Goal: Task Accomplishment & Management: Complete application form

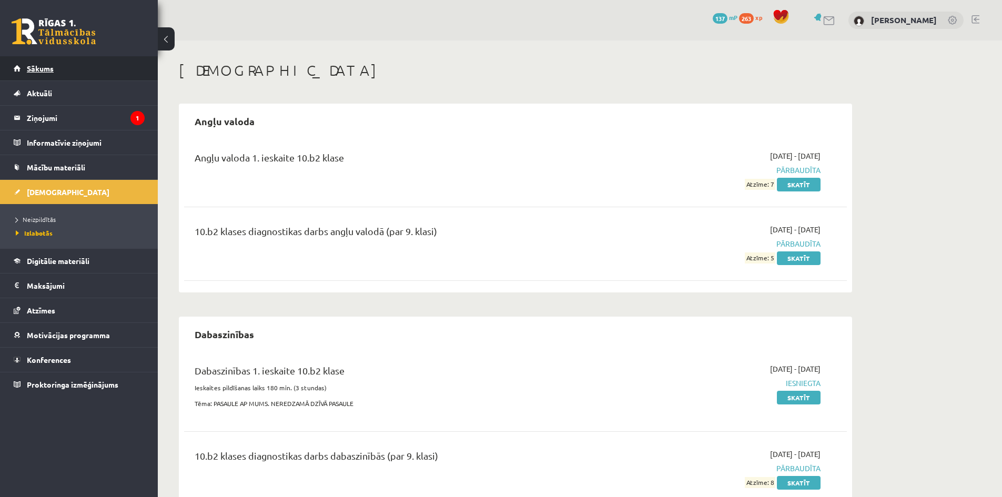
click at [52, 64] on span "Sākums" at bounding box center [40, 68] width 27 height 9
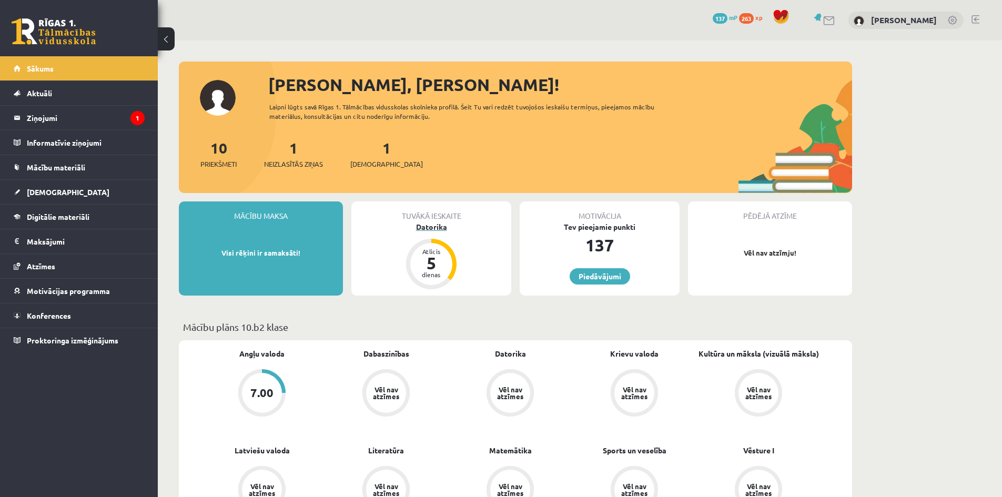
click at [434, 228] on div "Datorika" at bounding box center [431, 226] width 160 height 11
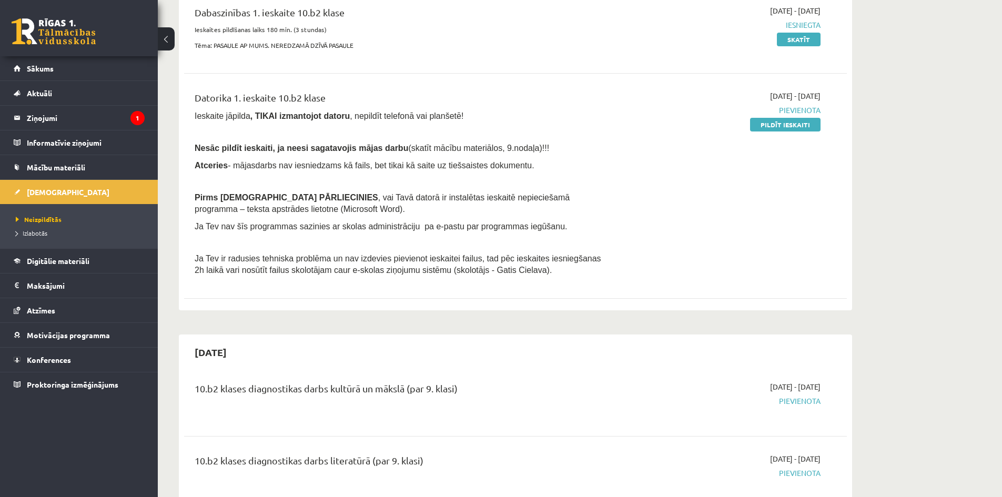
scroll to position [53, 0]
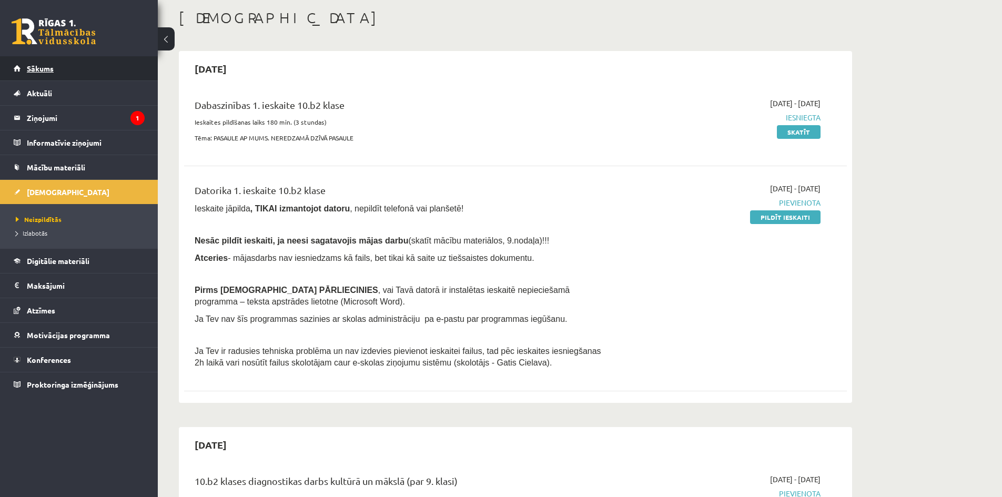
click at [66, 75] on link "Sākums" at bounding box center [79, 68] width 131 height 24
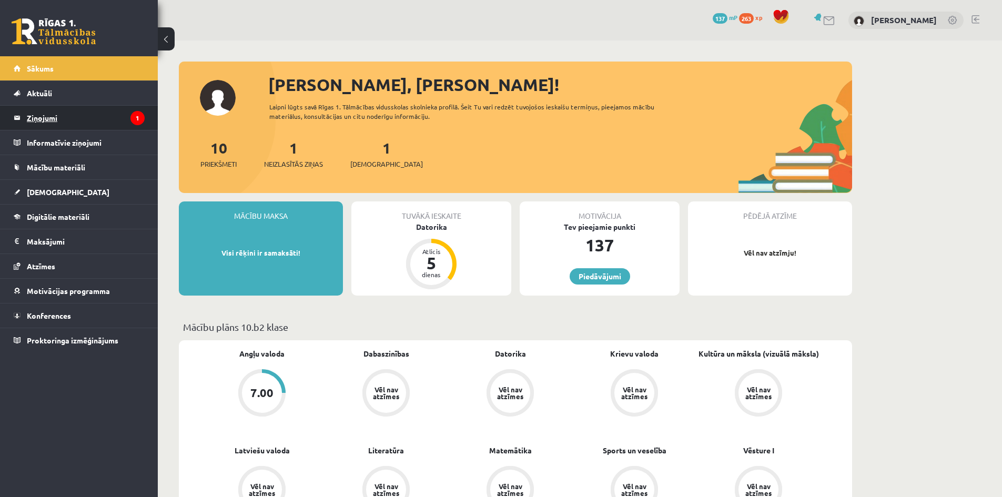
click at [88, 119] on legend "Ziņojumi 1" at bounding box center [86, 118] width 118 height 24
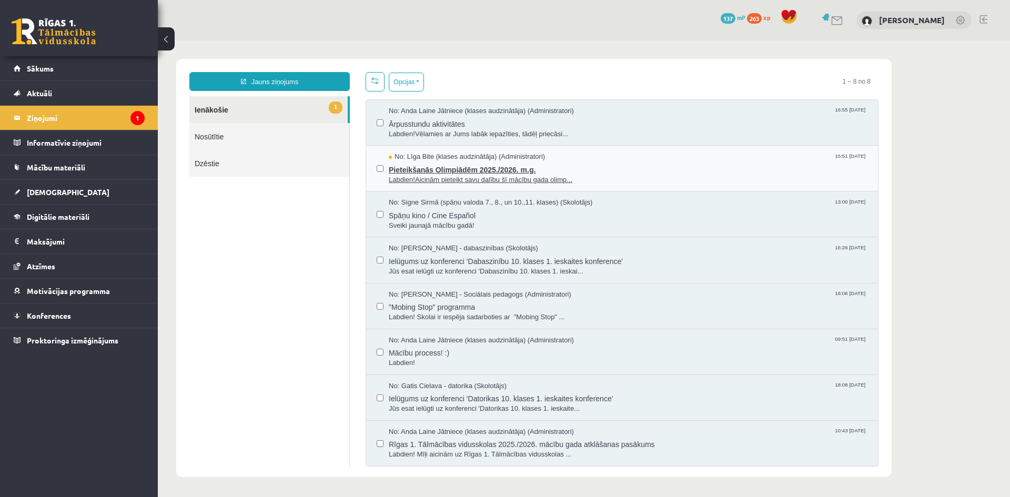
click at [419, 159] on span "No: Līga Bite (klases audzinātāja) (Administratori)" at bounding box center [467, 157] width 156 height 10
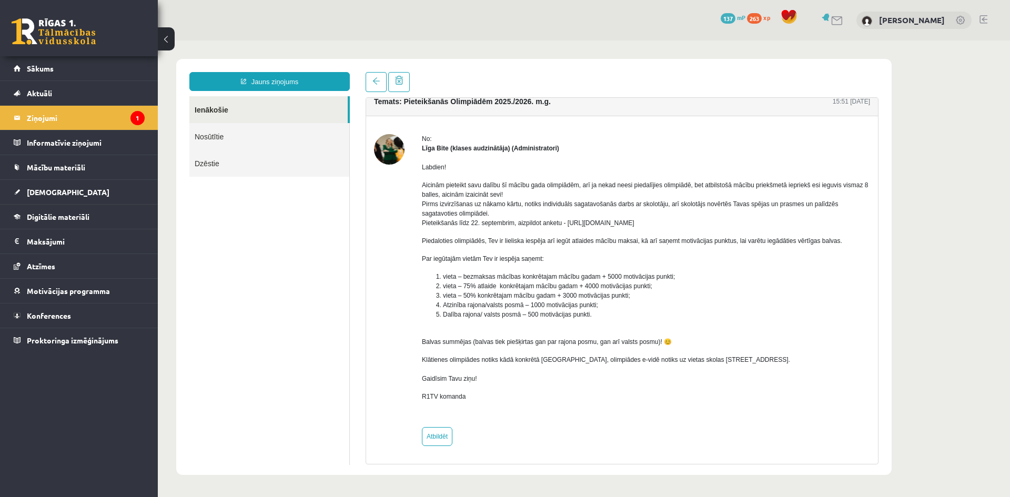
click at [389, 149] on img at bounding box center [389, 149] width 31 height 31
click at [37, 67] on span "Sākums" at bounding box center [40, 68] width 27 height 9
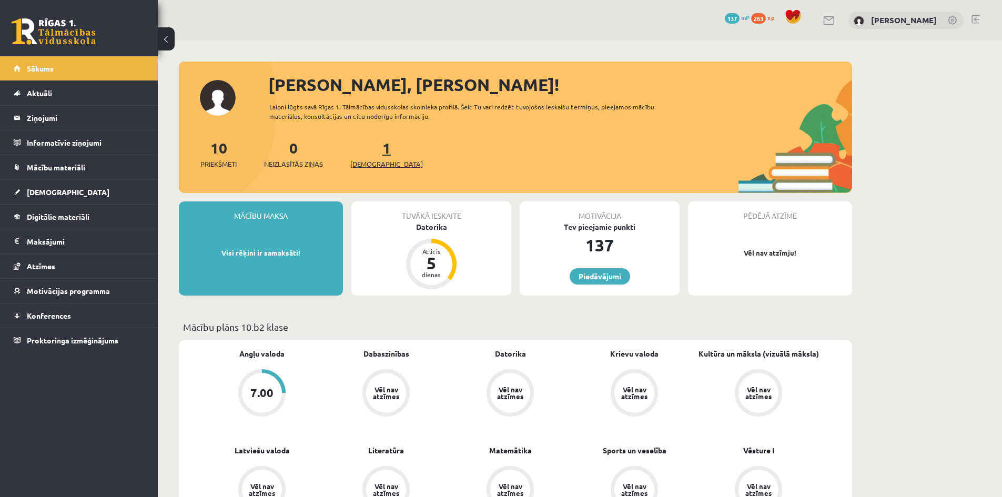
click at [373, 163] on span "[DEMOGRAPHIC_DATA]" at bounding box center [386, 164] width 73 height 11
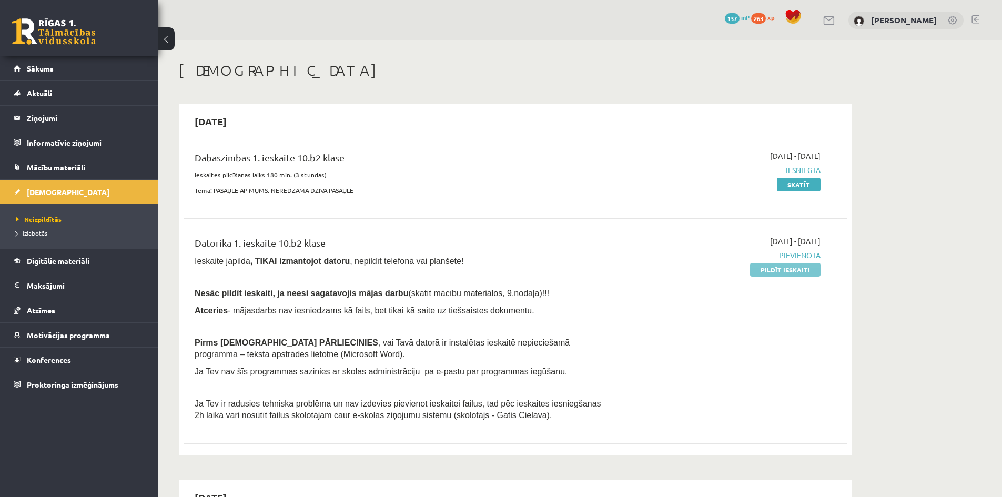
click at [796, 266] on link "Pildīt ieskaiti" at bounding box center [785, 270] width 70 height 14
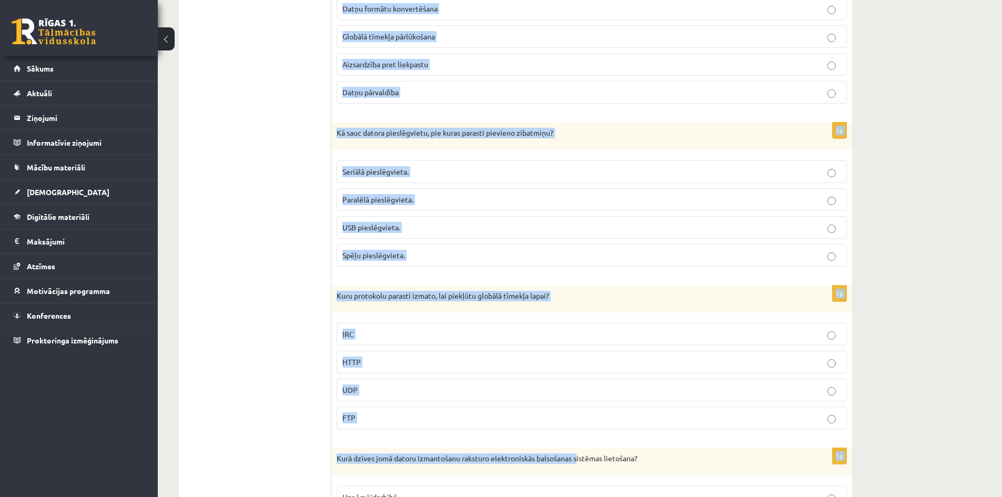
scroll to position [2843, 0]
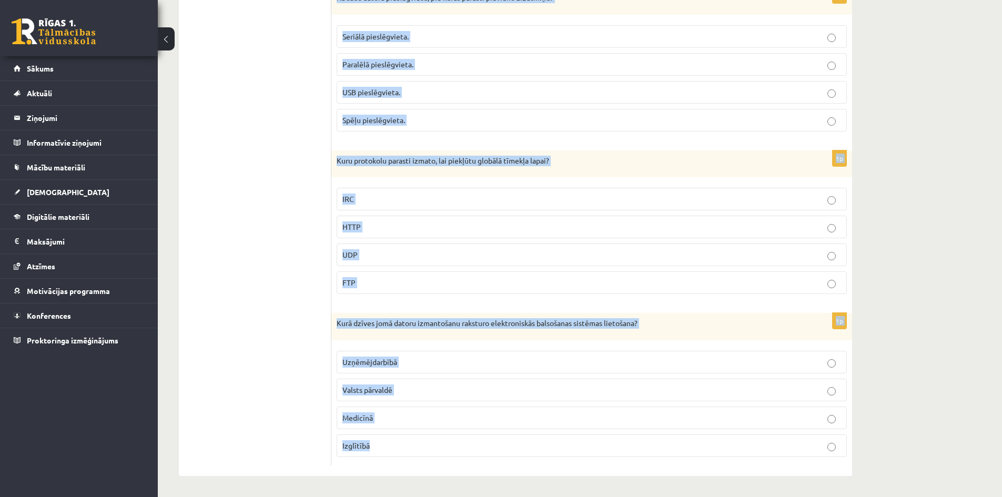
drag, startPoint x: 337, startPoint y: 107, endPoint x: 517, endPoint y: 445, distance: 383.3
copy form "Kas ir programmu, procedūru un ar tām saistītās dokumentācijas kopums? Informāc…"
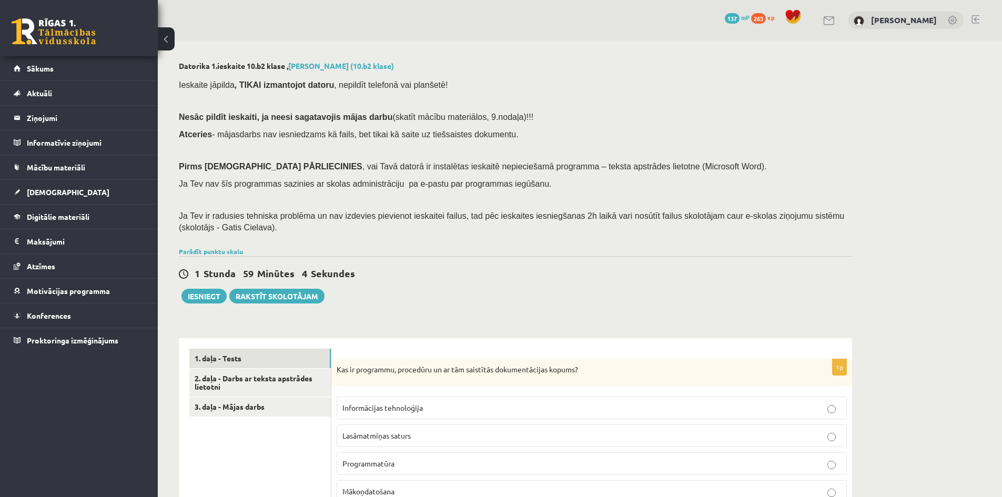
scroll to position [158, 0]
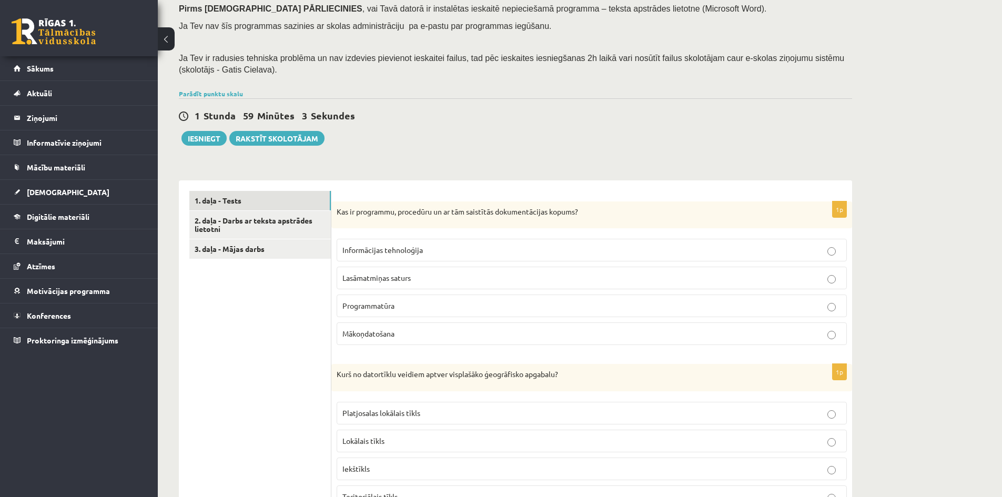
click at [413, 306] on p "Programmatūra" at bounding box center [591, 305] width 499 height 11
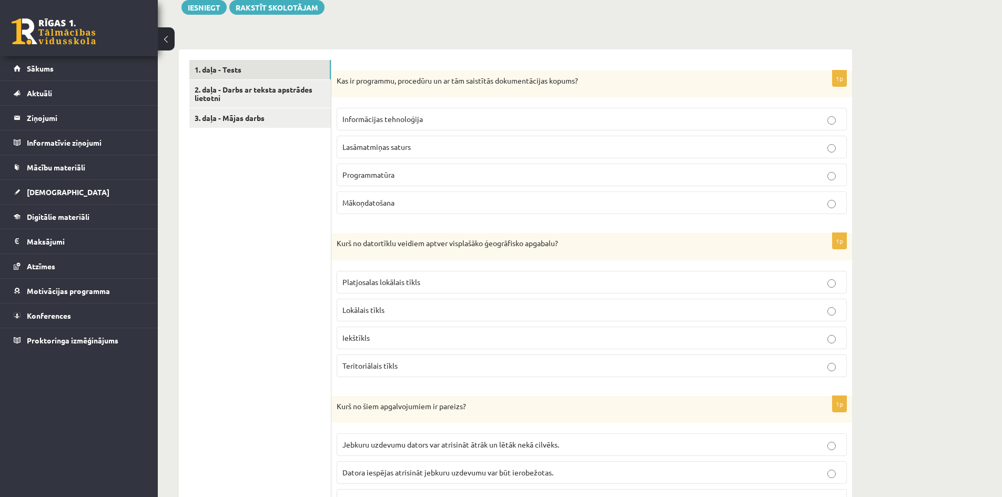
scroll to position [368, 0]
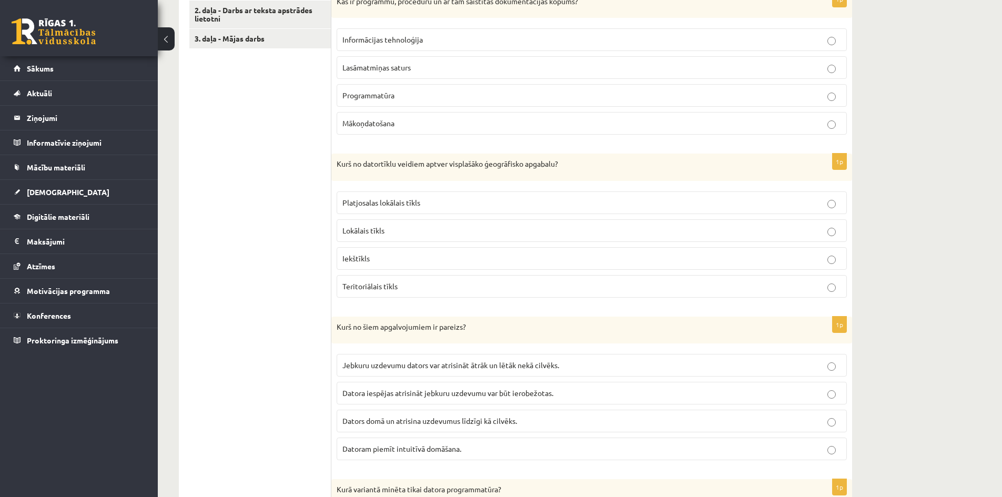
click at [393, 282] on span "Teritoriālais tīkls" at bounding box center [369, 285] width 55 height 9
click at [409, 392] on span "Datora iespējas atrisināt jebkuru uzdevumu var būt ierobežotas." at bounding box center [447, 392] width 211 height 9
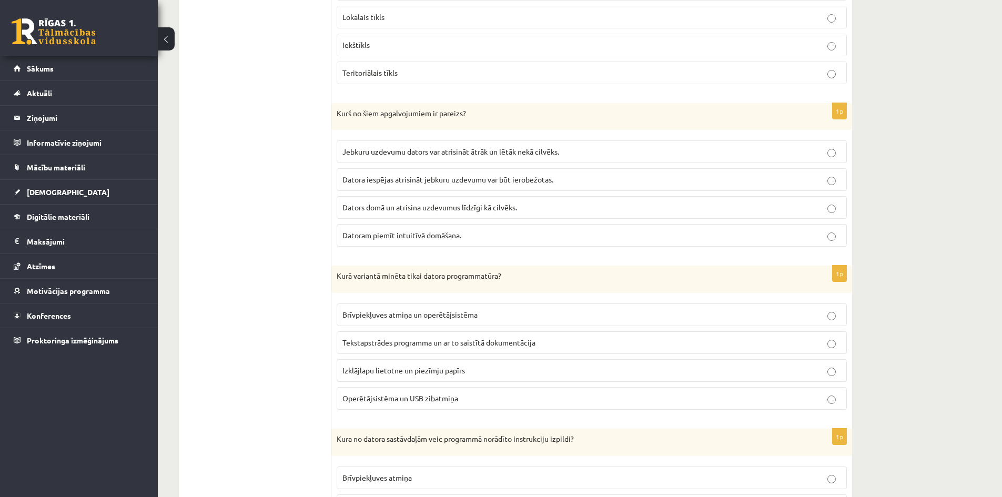
scroll to position [631, 0]
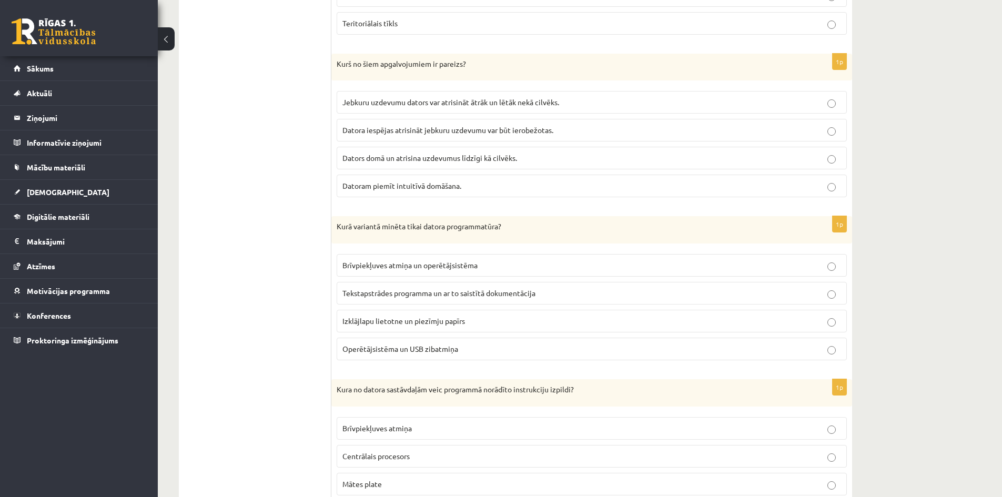
click at [398, 284] on label "Tekstapstrādes programma un ar to saistītā dokumentācija" at bounding box center [592, 293] width 510 height 23
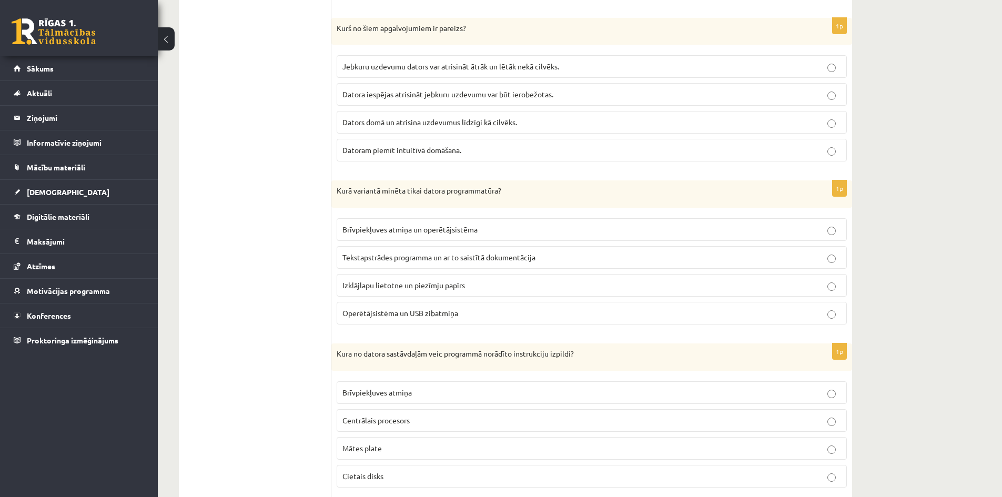
scroll to position [684, 0]
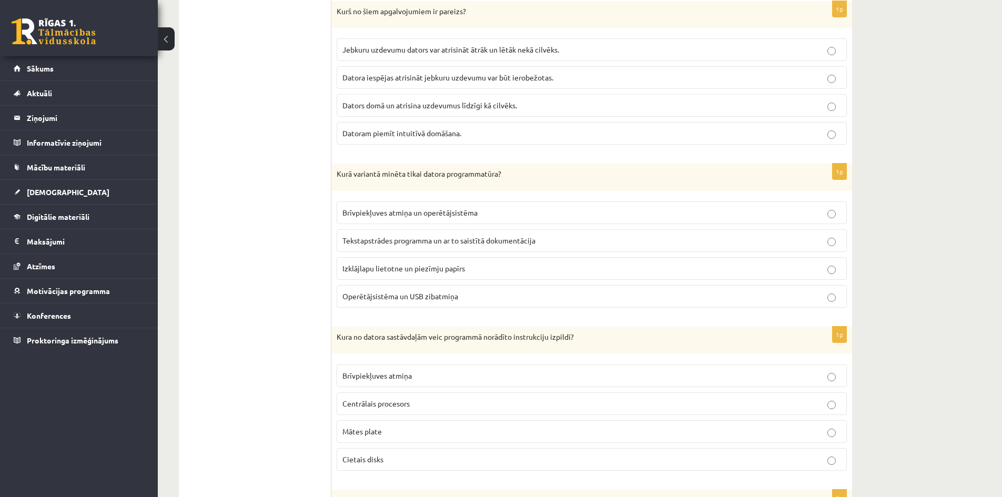
click at [404, 409] on p "Centrālais procesors" at bounding box center [591, 403] width 499 height 11
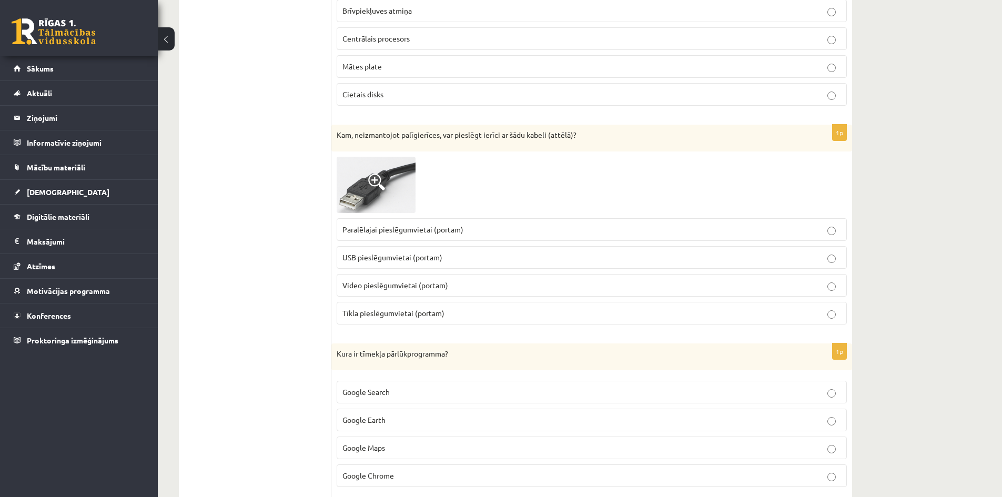
scroll to position [1052, 0]
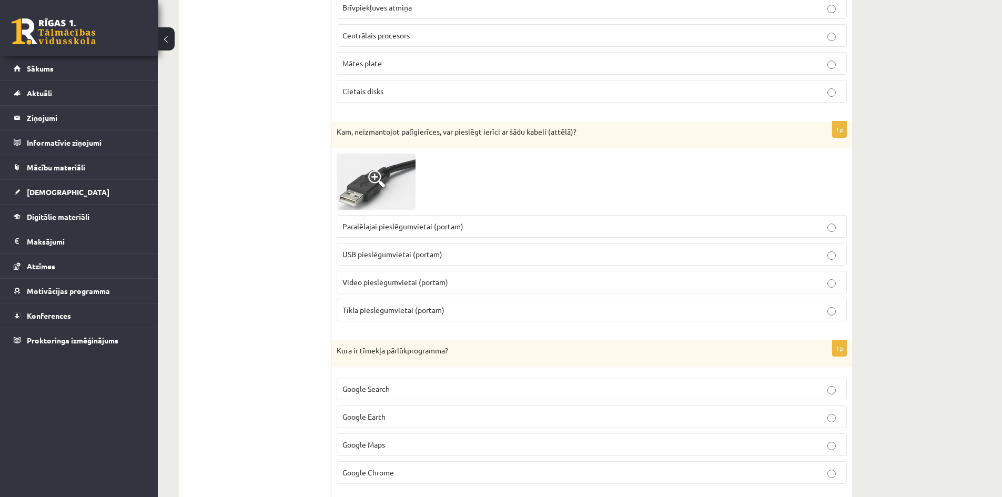
click at [387, 247] on label "USB pieslēgumvietai (portam)" at bounding box center [592, 254] width 510 height 23
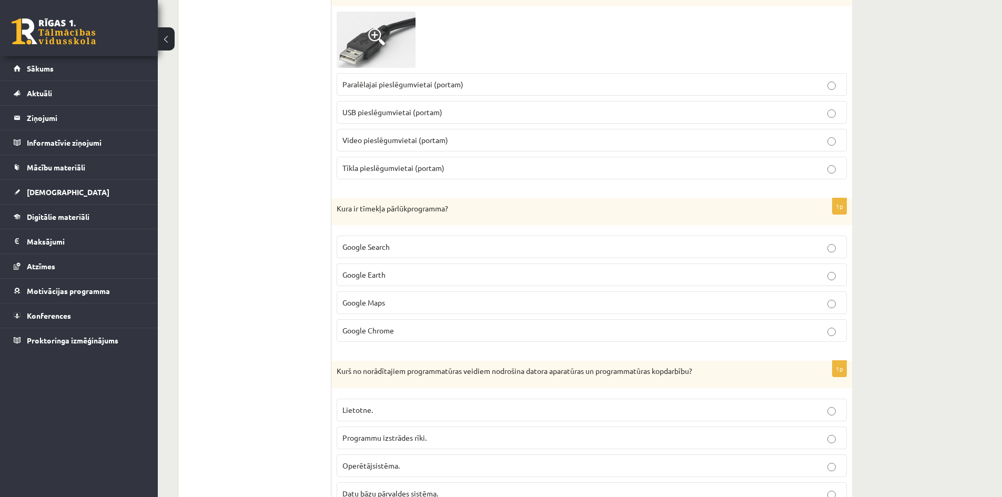
scroll to position [1210, 0]
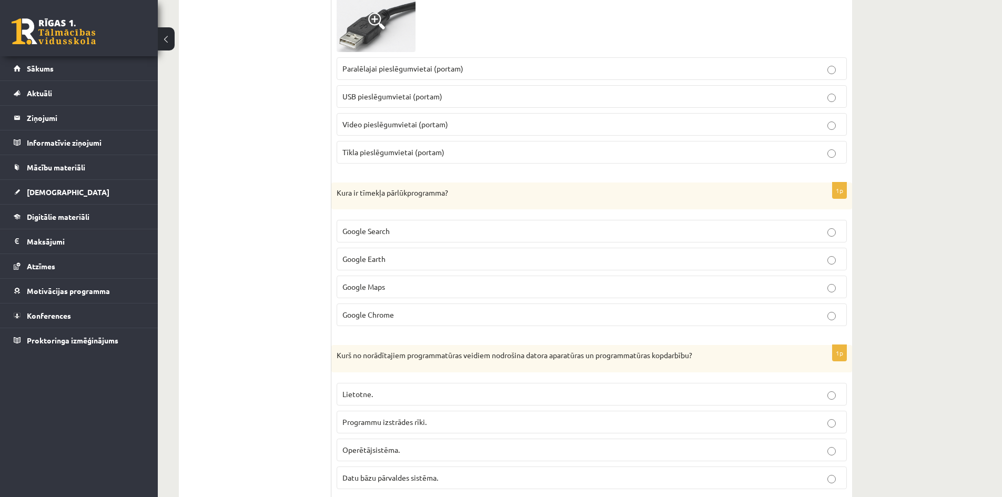
click at [396, 316] on p "Google Chrome" at bounding box center [591, 314] width 499 height 11
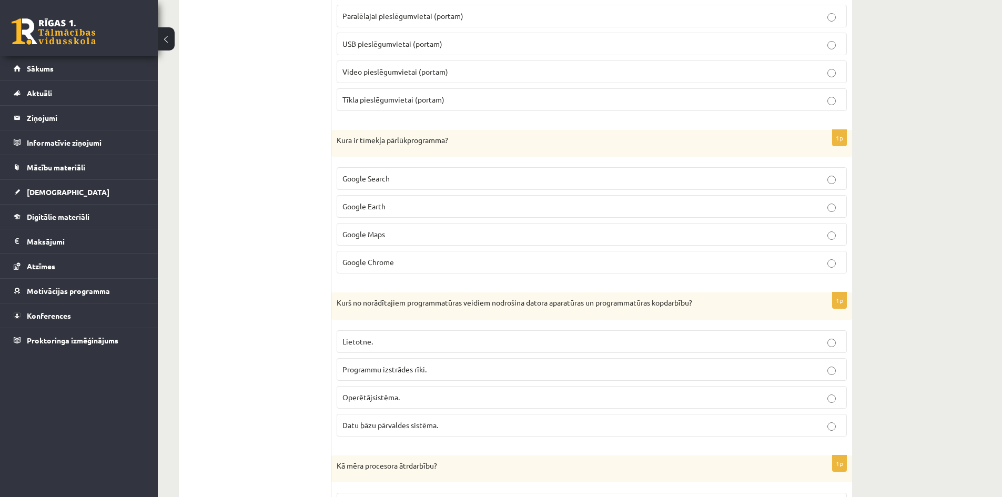
click at [378, 401] on span "Operētājsistēma." at bounding box center [370, 396] width 57 height 9
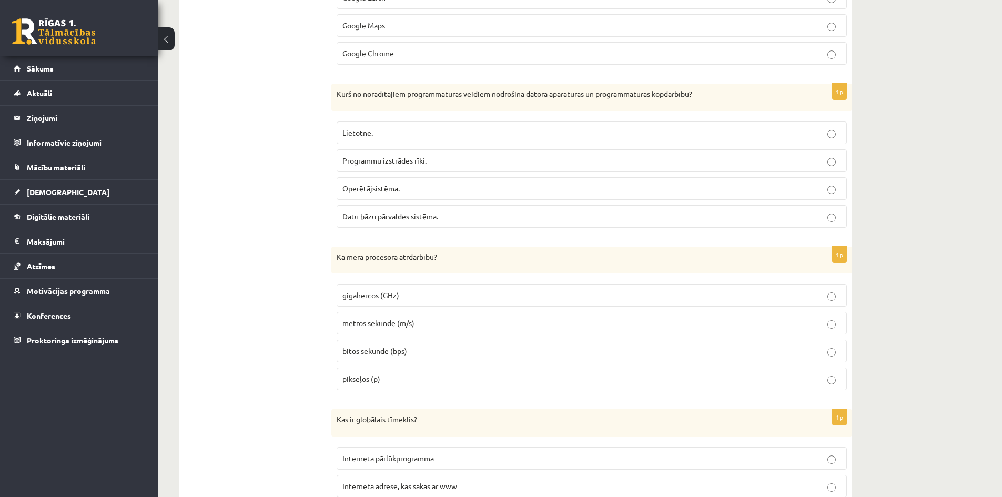
scroll to position [1473, 0]
click at [387, 299] on p "gigahercos (GHz)" at bounding box center [591, 293] width 499 height 11
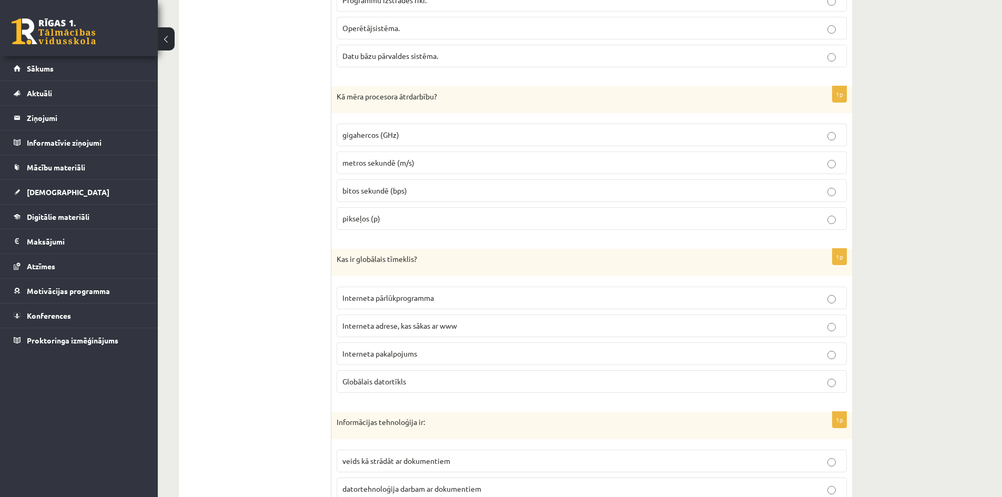
scroll to position [1683, 0]
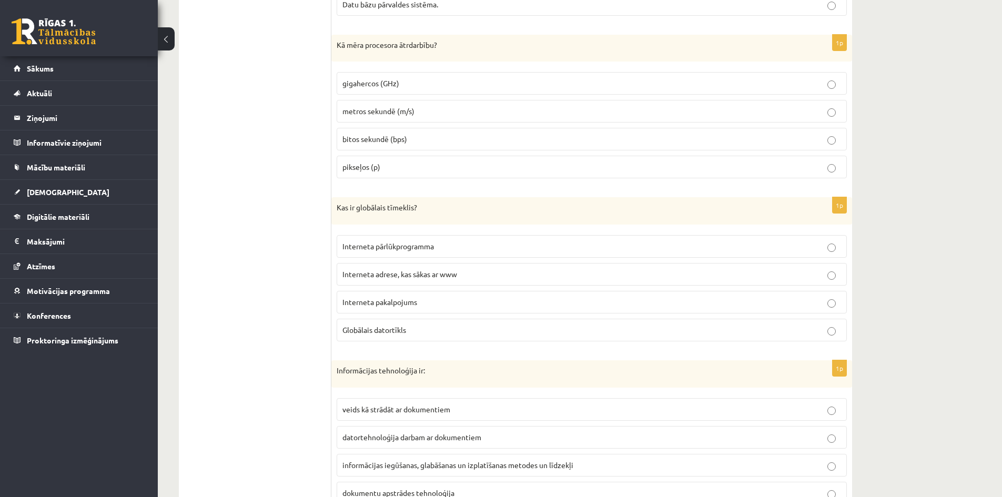
click at [389, 299] on span "Interneta pakalpojums" at bounding box center [379, 301] width 75 height 9
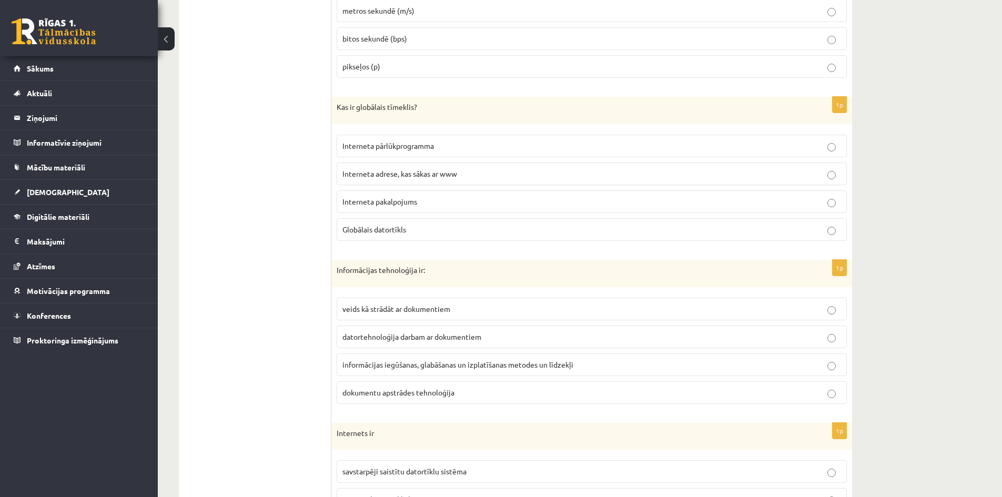
scroll to position [1788, 0]
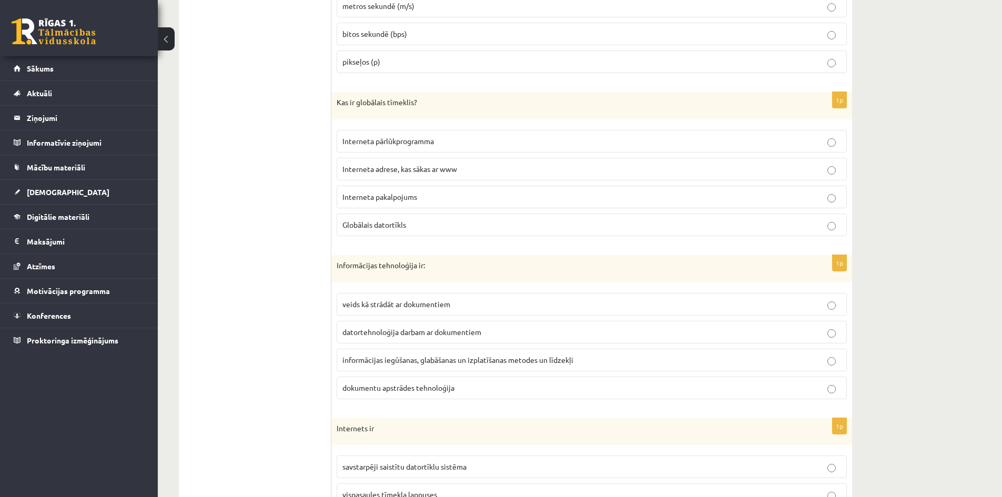
click at [369, 358] on span "informācijas iegūšanas, glabāšanas un izplatīšanas metodes un līdzekļi" at bounding box center [457, 359] width 231 height 9
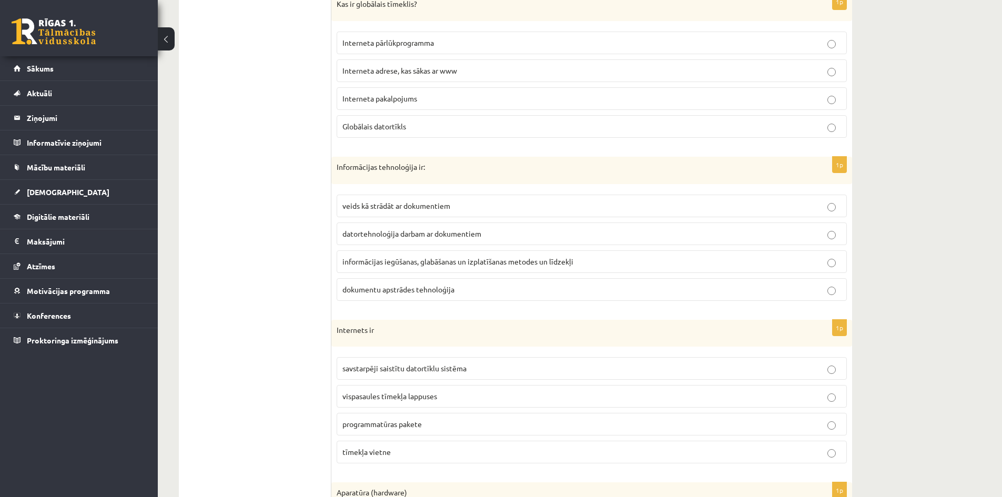
scroll to position [1946, 0]
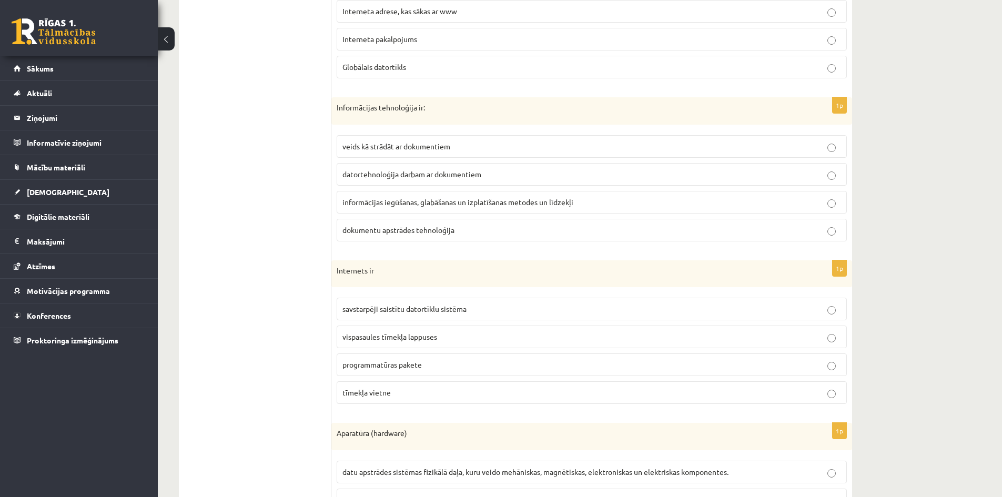
click at [385, 306] on span "savstarpēji saistītu datortīklu sistēma" at bounding box center [404, 308] width 124 height 9
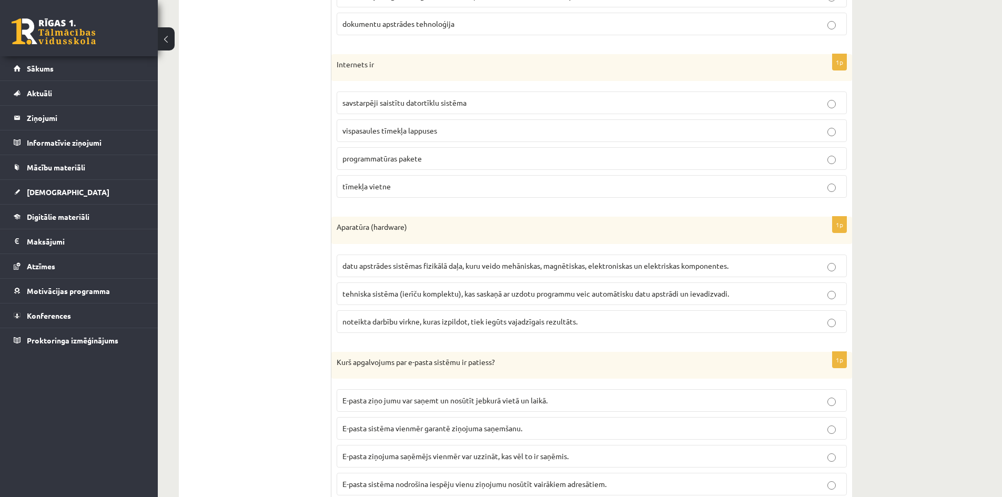
scroll to position [2156, 0]
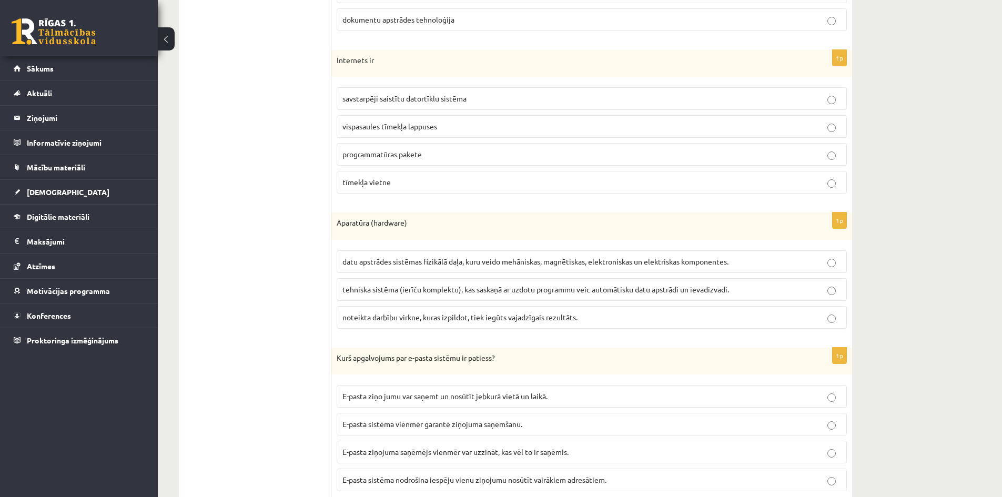
click at [416, 253] on label "datu apstrādes sistēmas fizikālā daļa, kuru veido mehāniskas, magnētiskas, elek…" at bounding box center [592, 261] width 510 height 23
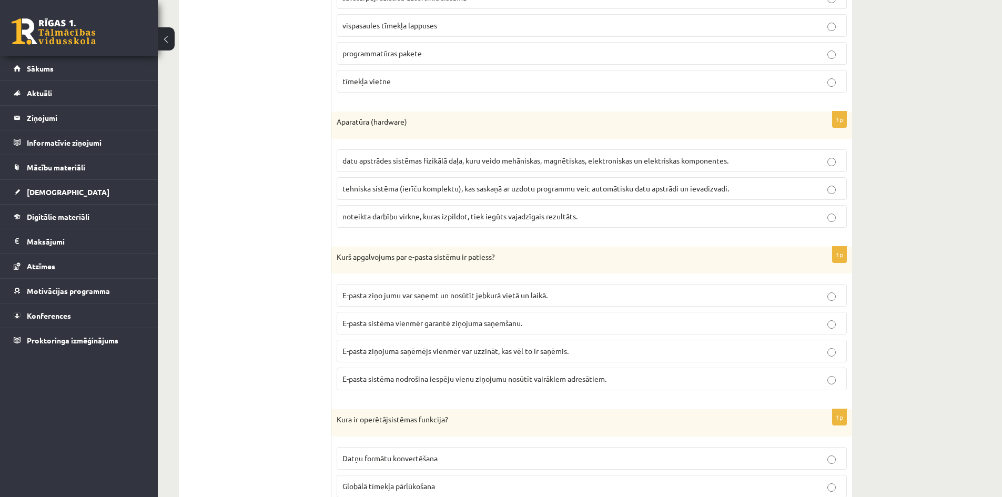
scroll to position [2314, 0]
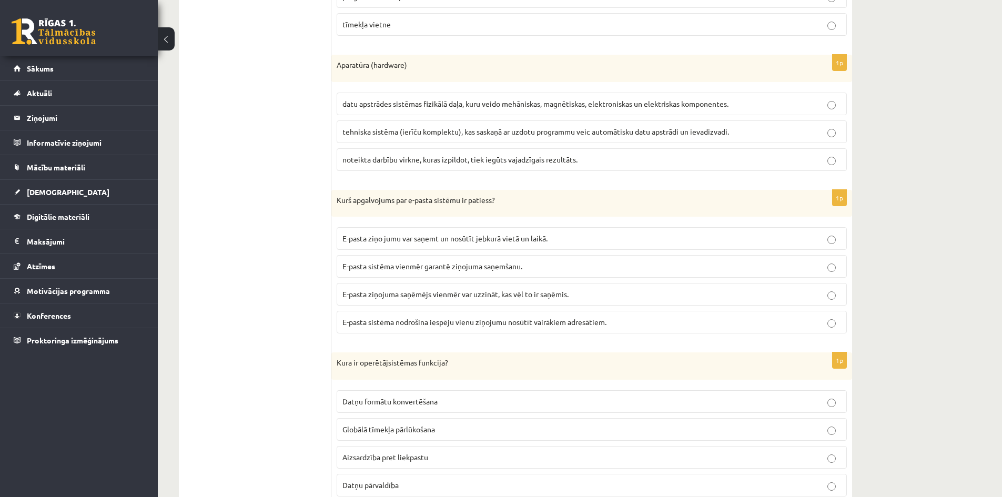
click at [406, 239] on span "E-pasta ziņo jumu var saņemt un nosūtīt jebkurā vietā un laikā." at bounding box center [444, 238] width 205 height 9
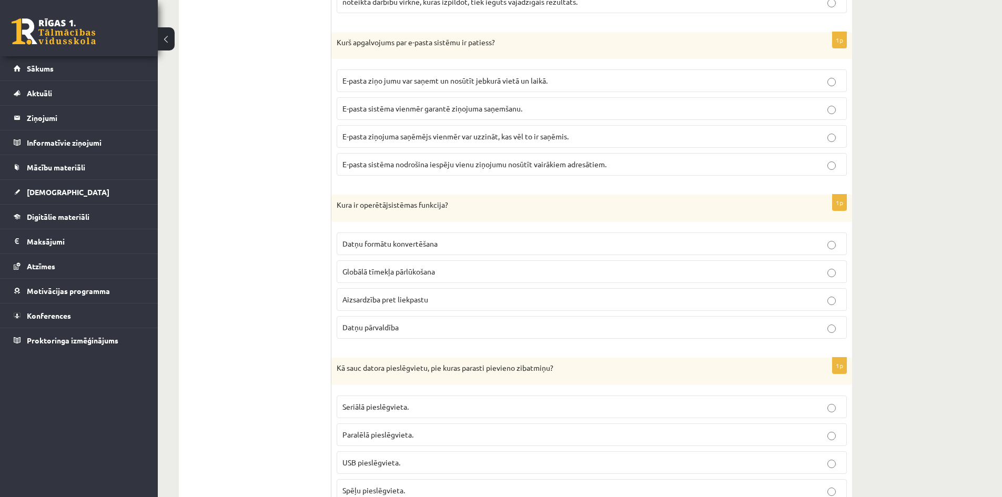
scroll to position [2524, 0]
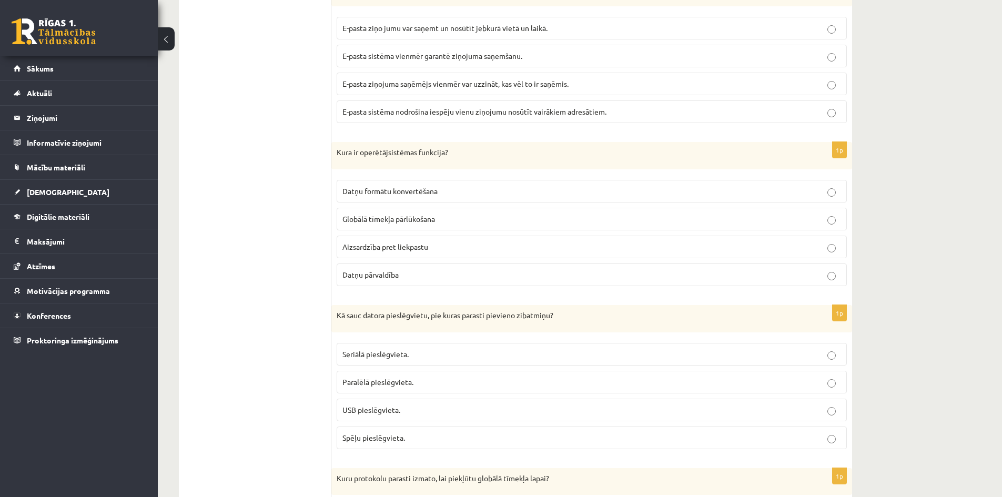
click at [397, 411] on span "USB pieslēgvieta." at bounding box center [371, 409] width 58 height 9
click at [388, 275] on span "Datņu pārvaldība" at bounding box center [370, 274] width 56 height 9
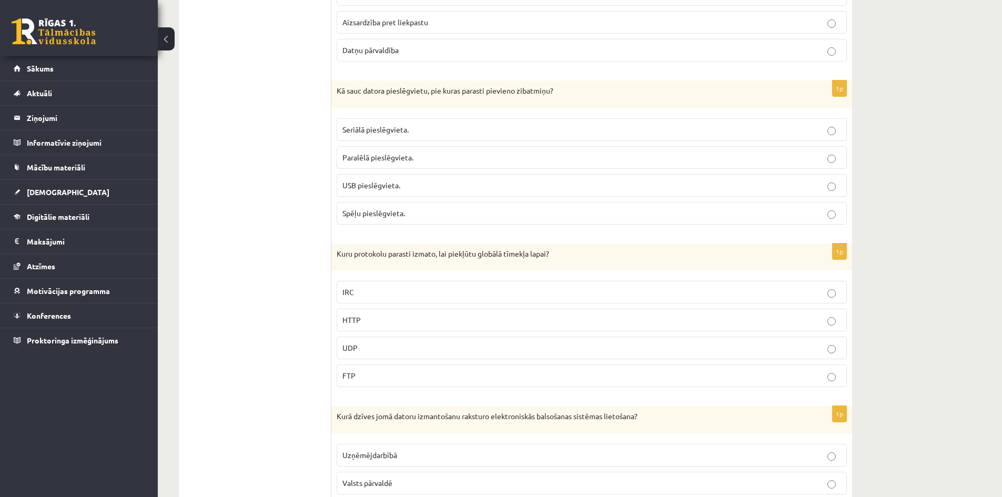
scroll to position [2840, 0]
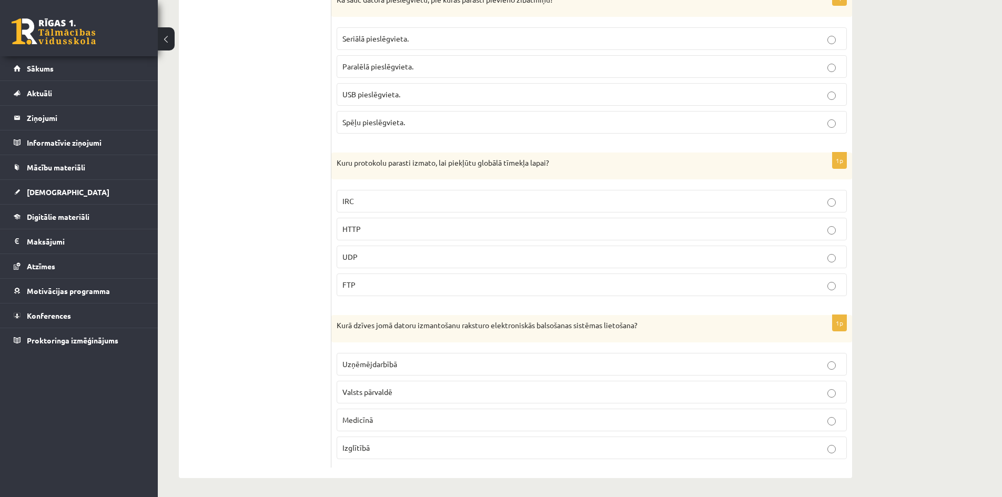
click at [386, 221] on label "HTTP" at bounding box center [592, 229] width 510 height 23
click at [392, 392] on span "Valsts pārvaldē" at bounding box center [367, 389] width 50 height 9
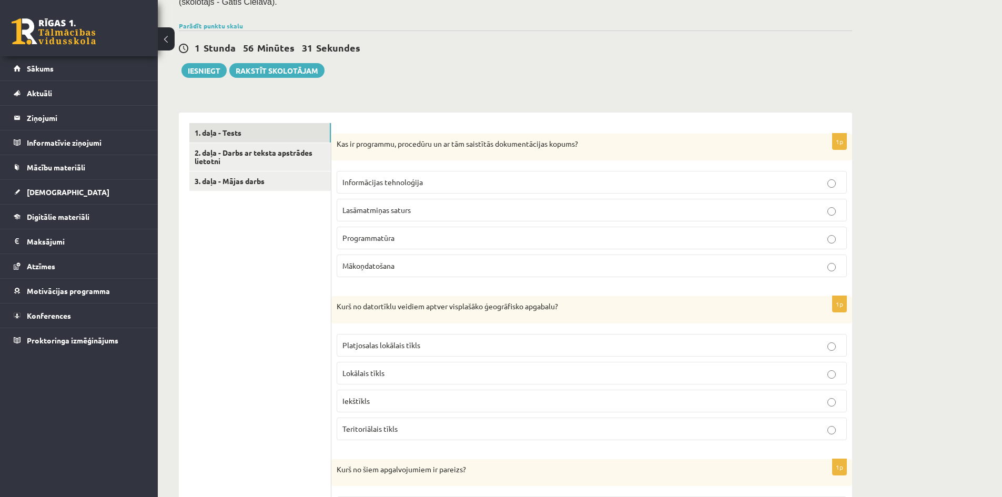
scroll to position [213, 0]
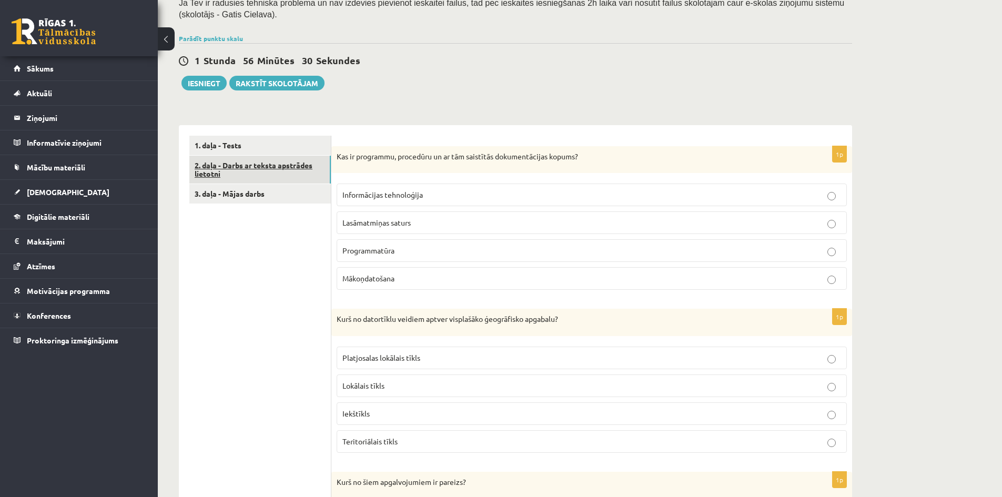
click at [257, 161] on link "2. daļa - Darbs ar teksta apstrādes lietotni" at bounding box center [259, 170] width 141 height 28
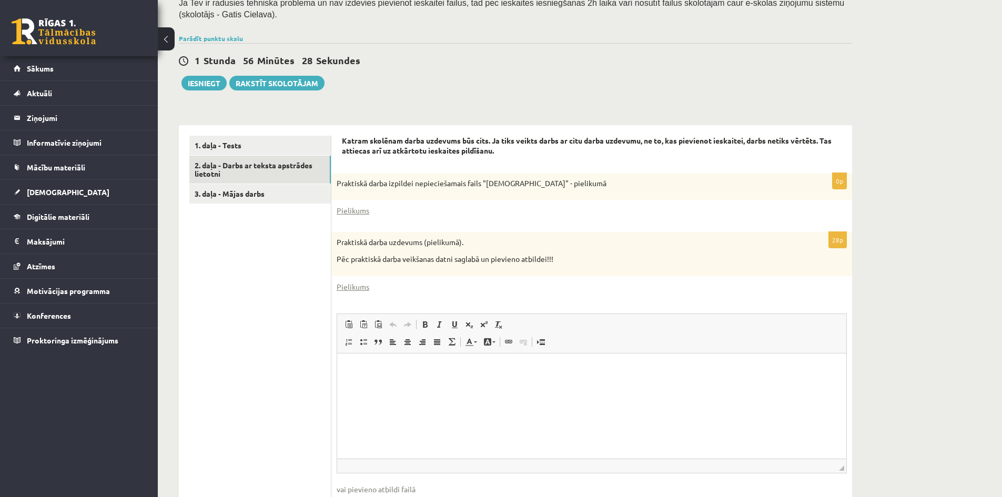
scroll to position [0, 0]
click at [340, 139] on div "Katram skolēnam darba uzdevums būs cits. Ja tiks veikts darbs ar citu darba uzd…" at bounding box center [591, 334] width 521 height 418
click at [360, 214] on link "Pielikums" at bounding box center [353, 210] width 33 height 11
click at [306, 184] on link "2. daļa - Darbs ar teksta apstrādes lietotni" at bounding box center [259, 170] width 141 height 28
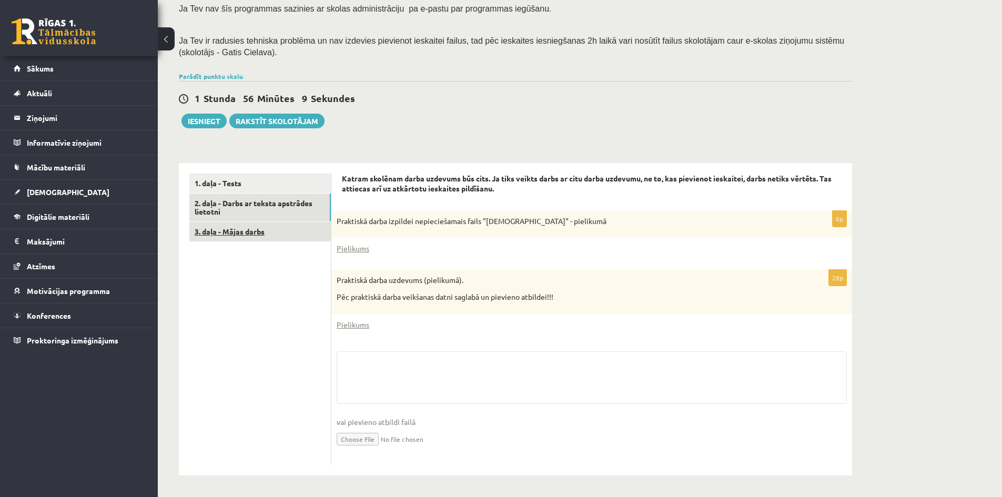
click at [315, 238] on link "3. daļa - Mājas darbs" at bounding box center [259, 231] width 141 height 19
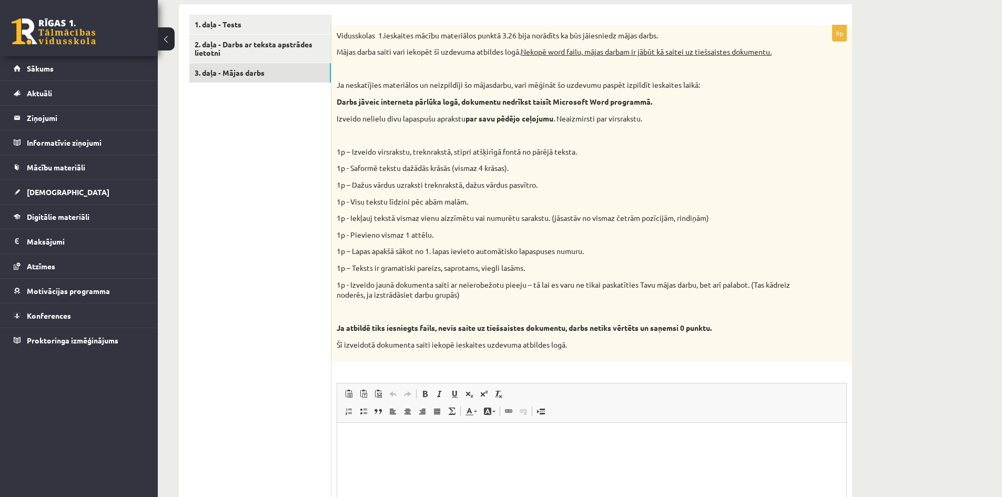
scroll to position [281, 0]
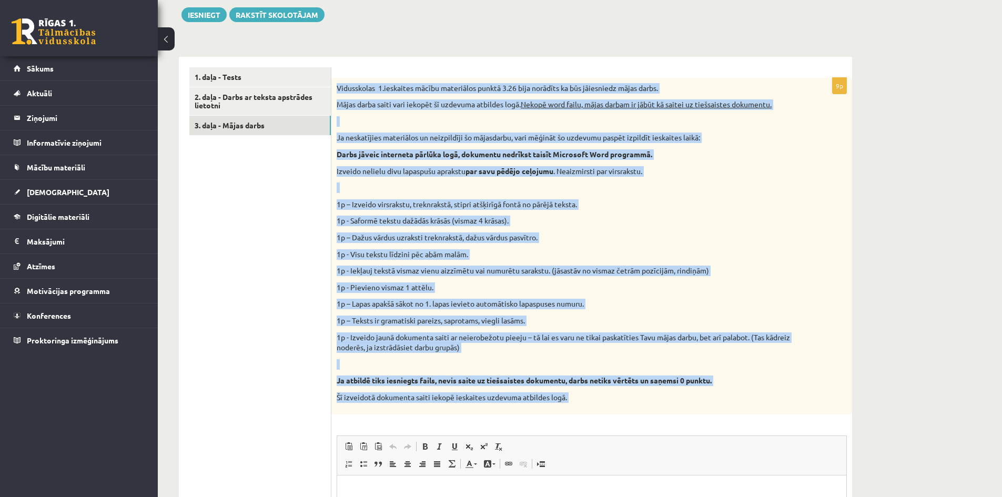
drag, startPoint x: 338, startPoint y: 84, endPoint x: 678, endPoint y: 429, distance: 484.2
click at [678, 429] on div "9p Vidusskolas 1.ieskaites mācību materiālos punktā 3.26 bija norādīts ka būs j…" at bounding box center [591, 366] width 521 height 576
copy div "Vidusskolas 1.ieskaites mācību materiālos punktā 3.26 bija norādīts ka būs jāie…"
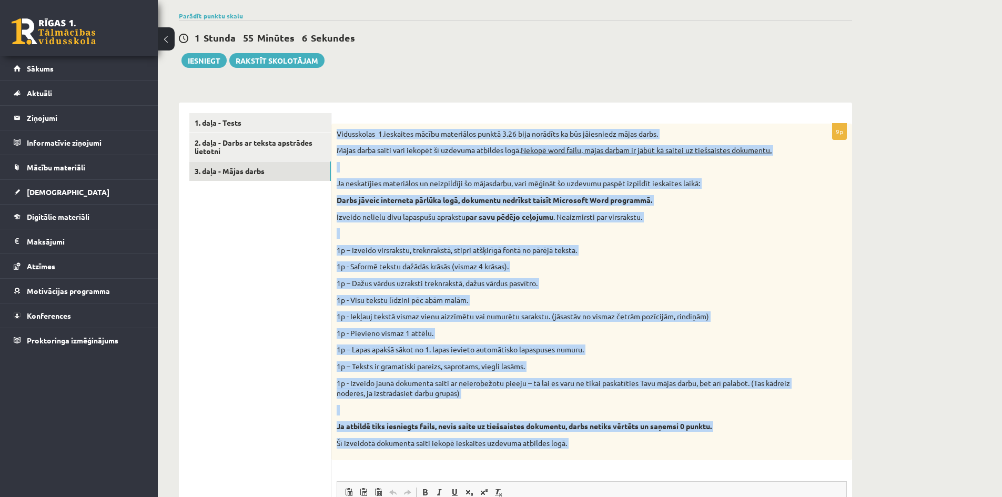
scroll to position [208, 0]
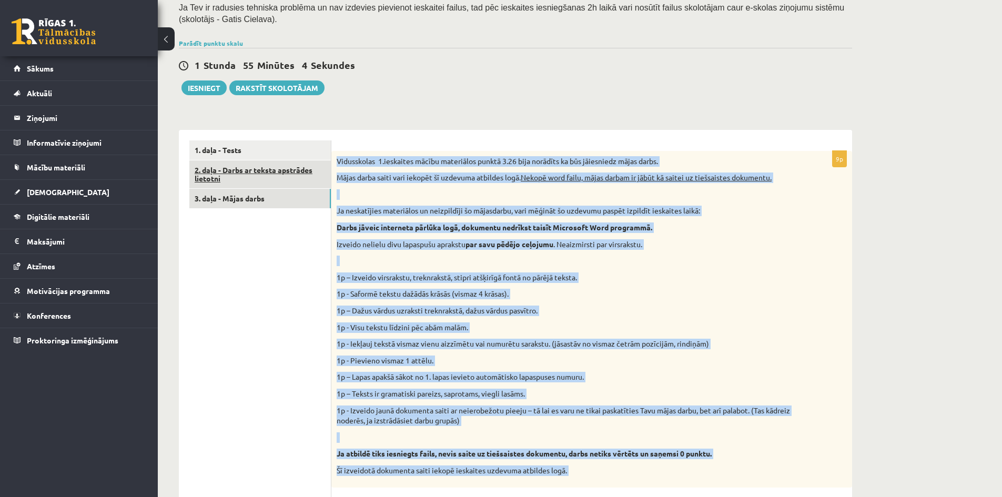
click at [212, 170] on link "2. daļa - Darbs ar teksta apstrādes lietotni" at bounding box center [259, 174] width 141 height 28
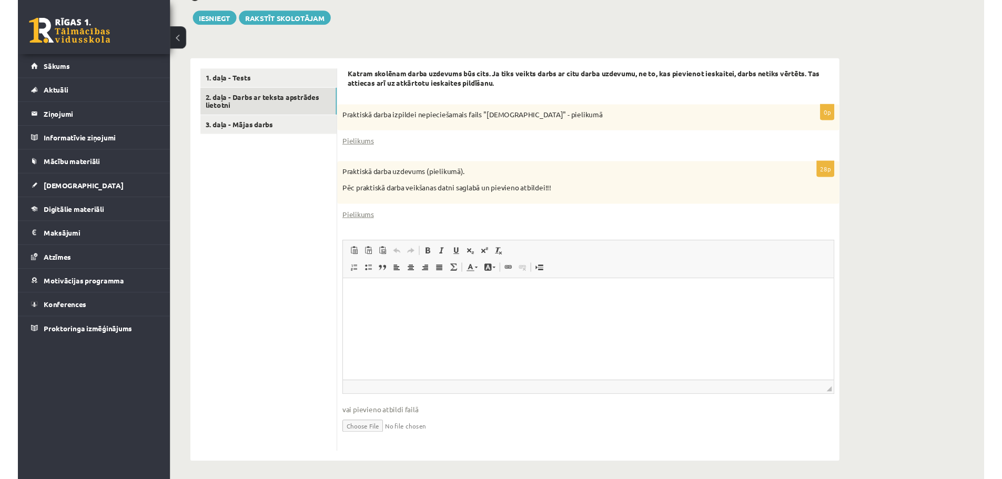
scroll to position [281, 0]
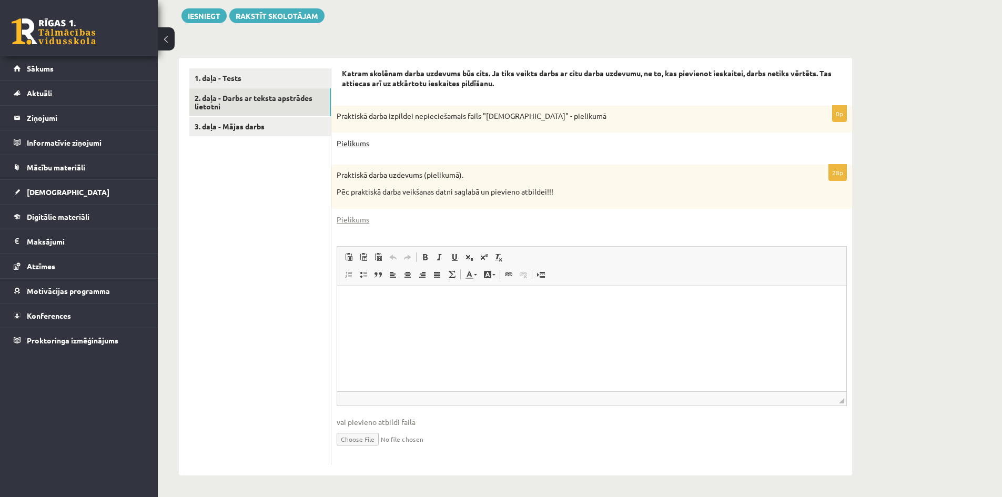
click at [358, 140] on link "Pielikums" at bounding box center [353, 143] width 33 height 11
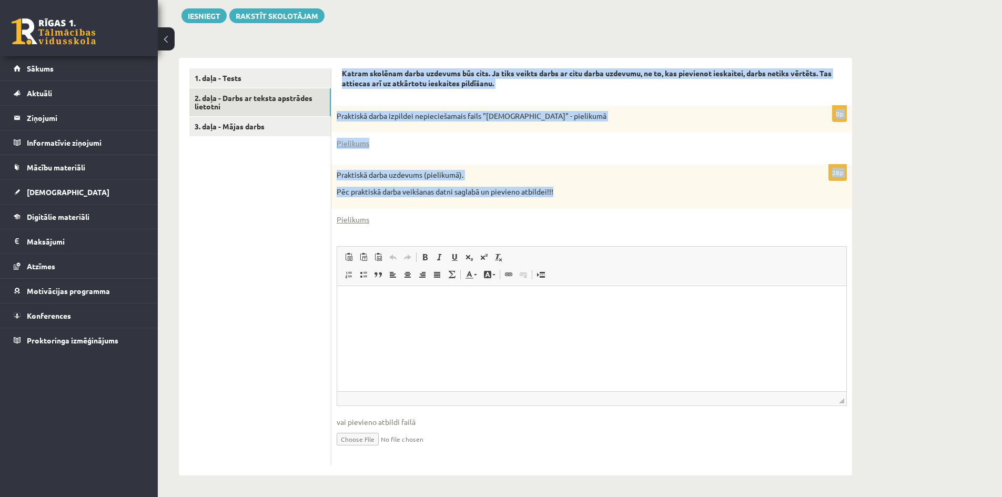
drag, startPoint x: 337, startPoint y: 75, endPoint x: 561, endPoint y: 199, distance: 255.9
click at [561, 199] on div "Katram skolēnam darba uzdevums būs cits. Ja tiks veikts darbs ar citu darba uzd…" at bounding box center [591, 267] width 521 height 418
copy form "Katram skolēnam darba uzdevums būs cits. Ja tiks veikts darbs ar citu darba uzd…"
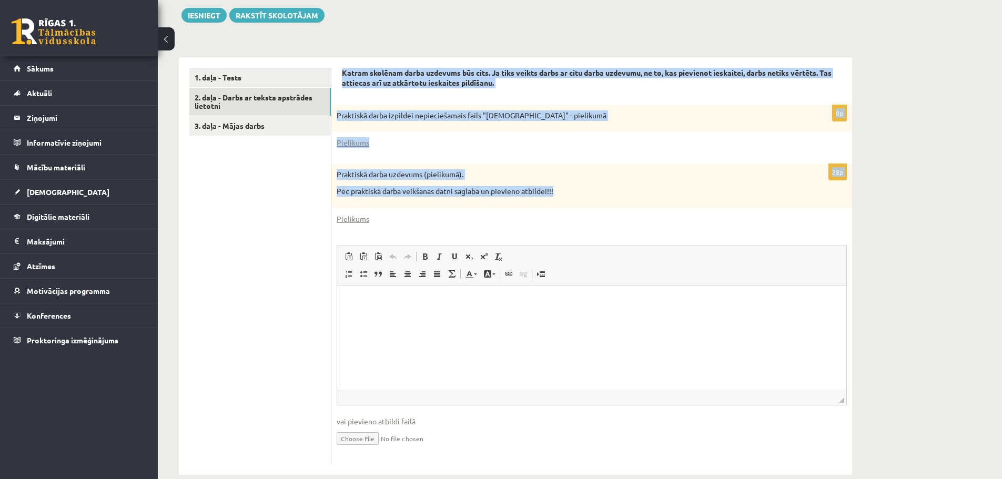
copy form "Katram skolēnam darba uzdevums būs cits. Ja tiks veikts darbs ar citu darba uzd…"
click at [357, 221] on link "Pielikums" at bounding box center [353, 219] width 33 height 11
click at [360, 442] on input "file" at bounding box center [592, 438] width 510 height 22
type input "**********"
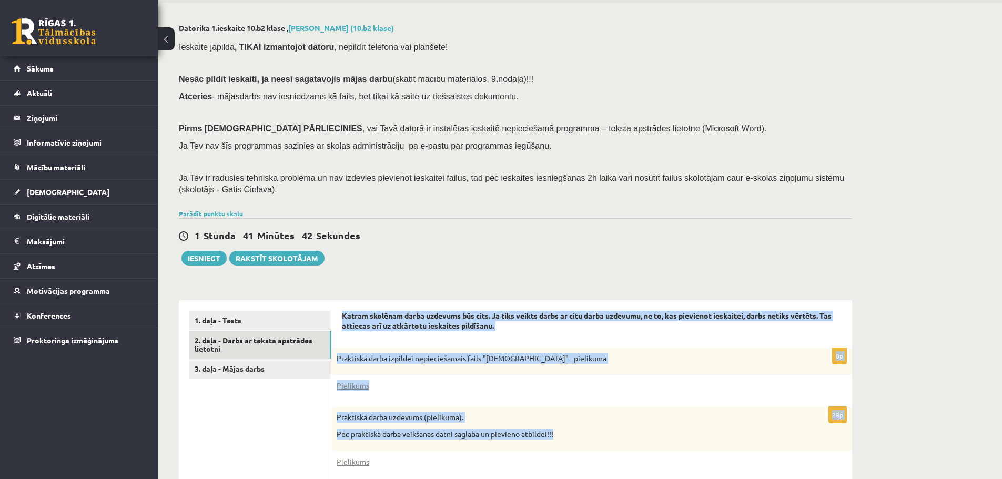
scroll to position [0, 0]
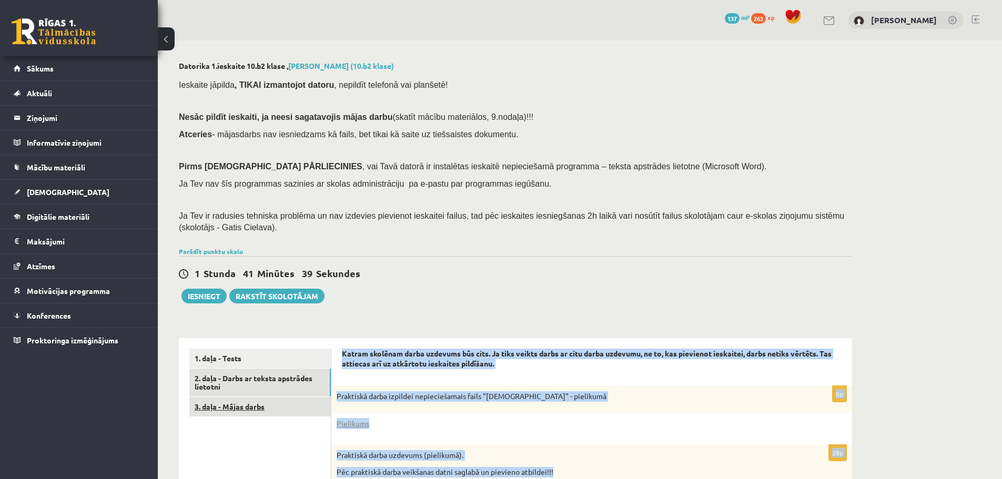
click at [267, 413] on link "3. daļa - Mājas darbs" at bounding box center [259, 406] width 141 height 19
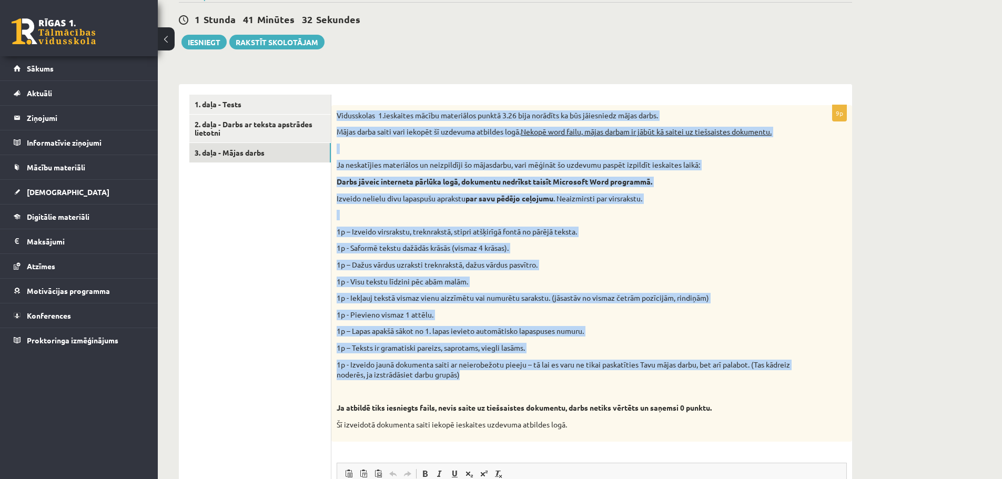
scroll to position [421, 0]
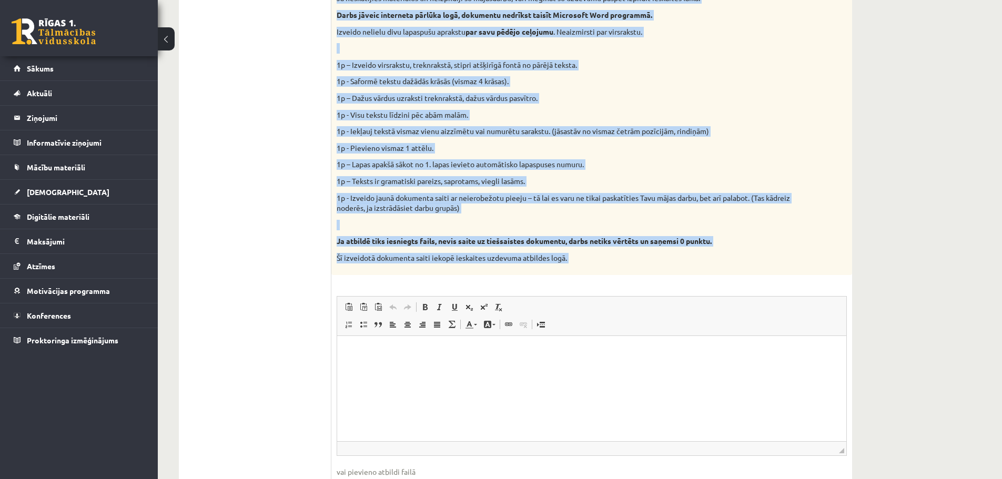
drag, startPoint x: 339, startPoint y: 159, endPoint x: 603, endPoint y: 299, distance: 298.5
click at [603, 299] on div "9p Vidusskolas 1.ieskaites mācību materiālos punktā 3.26 bija norādīts ka būs j…" at bounding box center [591, 226] width 521 height 576
copy div "Vidusskolas 1.ieskaites mācību materiālos punktā 3.26 bija norādīts ka būs jāie…"
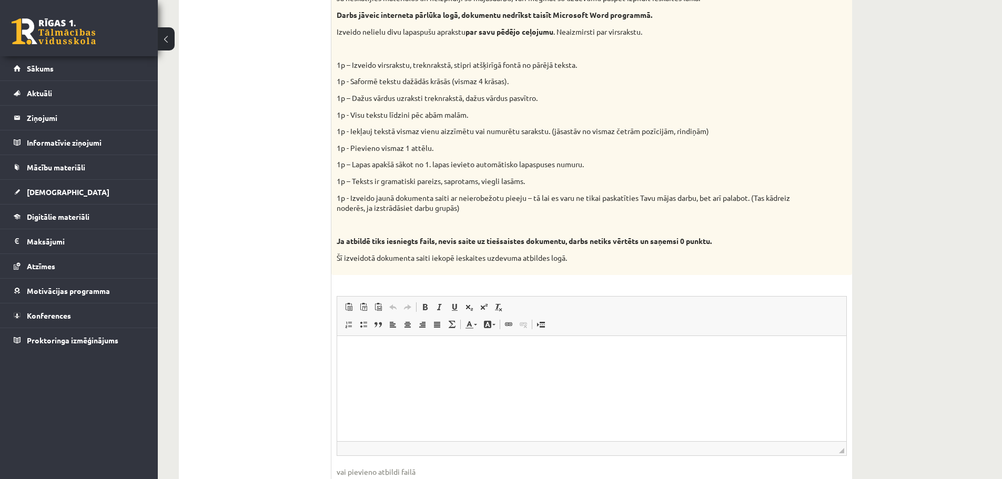
click at [228, 114] on ul "1. daļa - Tests 2. daļa - Darbs ar teksta apstrādes lietotni 3. daļa - Mājas da…" at bounding box center [260, 221] width 142 height 587
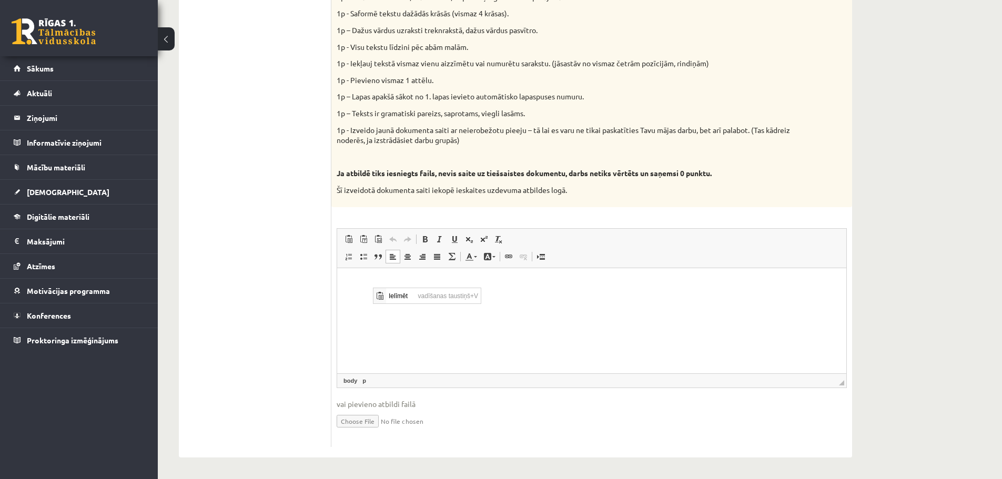
scroll to position [0, 0]
click at [386, 297] on span "Ielīmēt" at bounding box center [400, 295] width 29 height 15
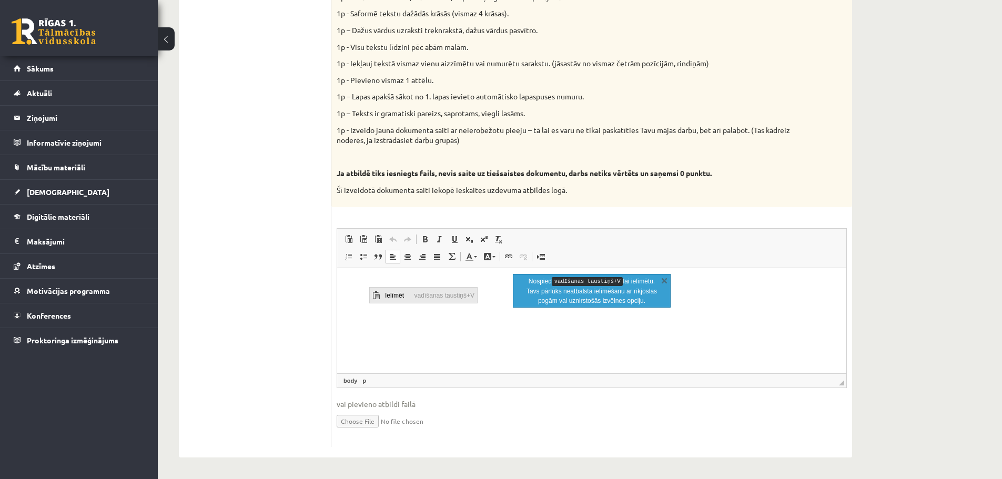
click at [395, 289] on span "Ielīmēt" at bounding box center [396, 294] width 29 height 15
click at [427, 300] on html "**********" at bounding box center [591, 284] width 509 height 32
drag, startPoint x: 349, startPoint y: 283, endPoint x: 824, endPoint y: 276, distance: 475.0
click at [824, 276] on html "**********" at bounding box center [591, 284] width 509 height 32
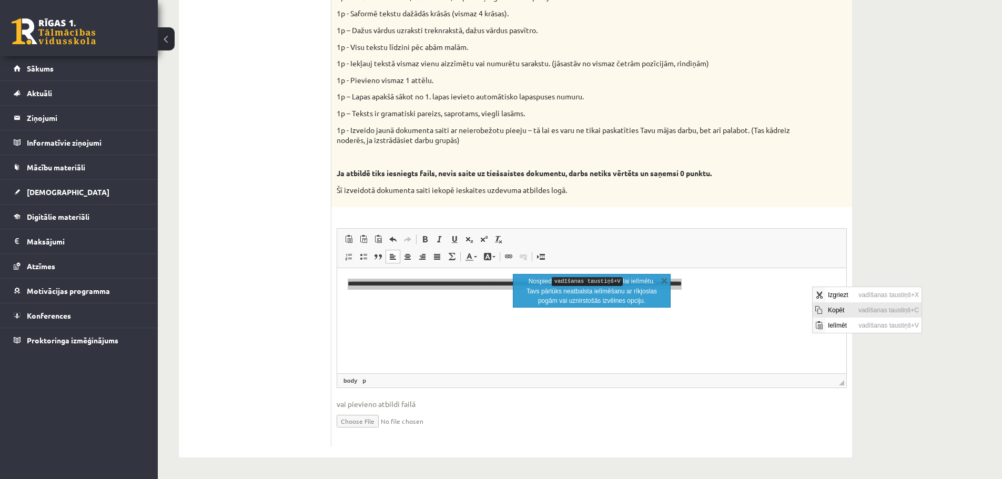
click at [847, 313] on span "Kopēt" at bounding box center [840, 309] width 31 height 15
copy p "**********"
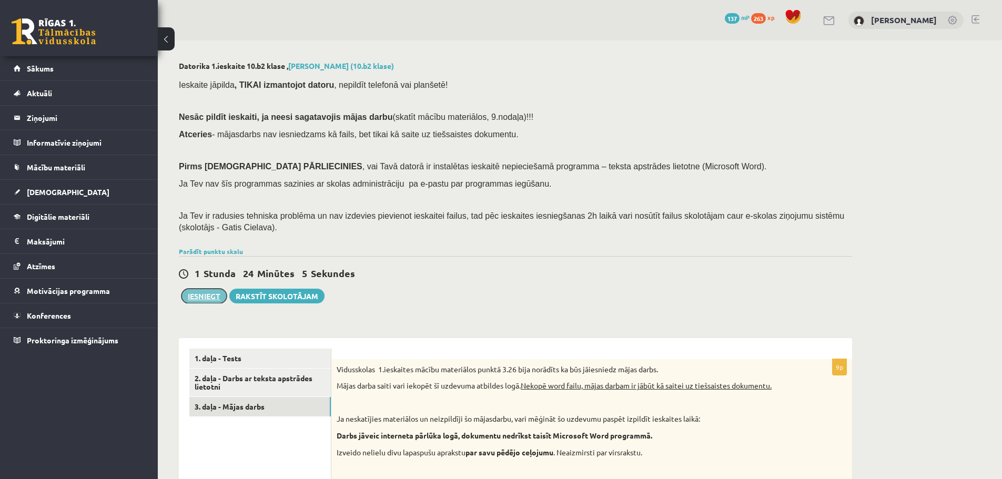
click at [201, 301] on button "Iesniegt" at bounding box center [203, 296] width 45 height 15
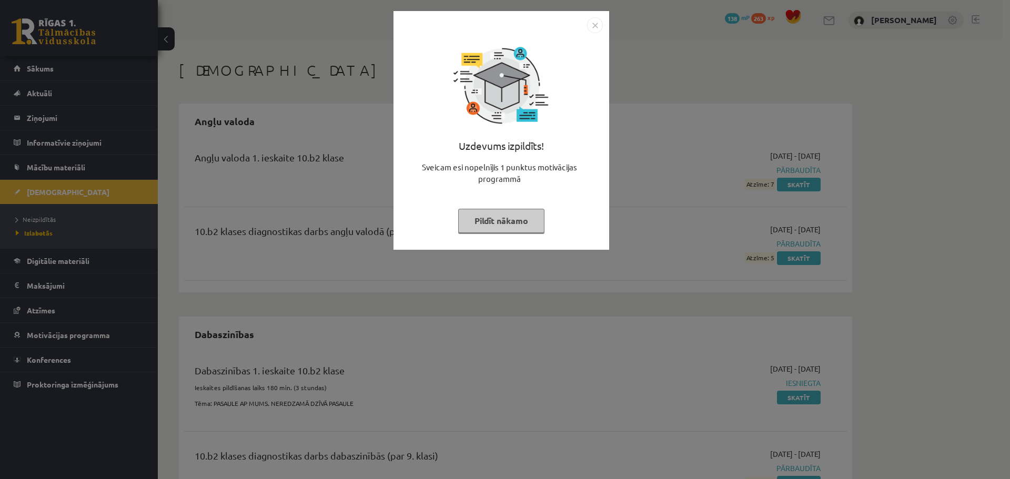
click at [590, 23] on img "Close" at bounding box center [595, 25] width 16 height 16
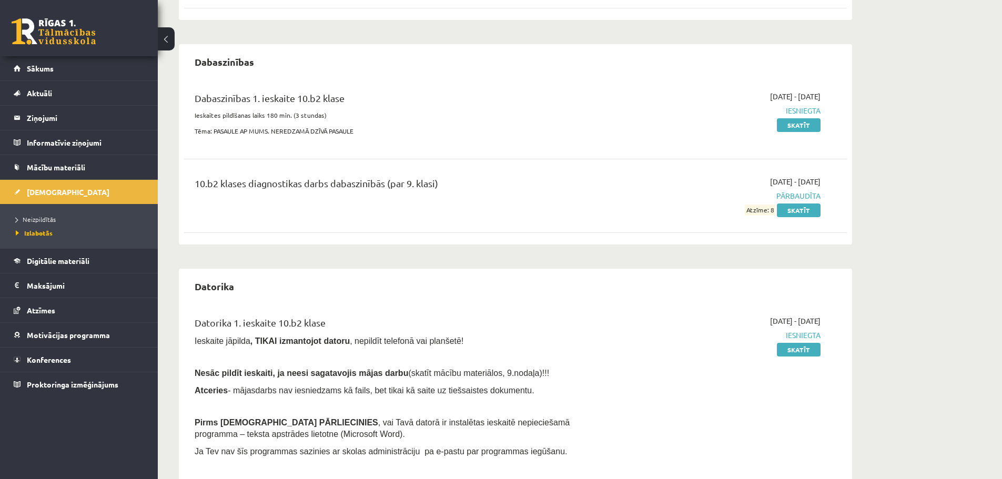
scroll to position [368, 0]
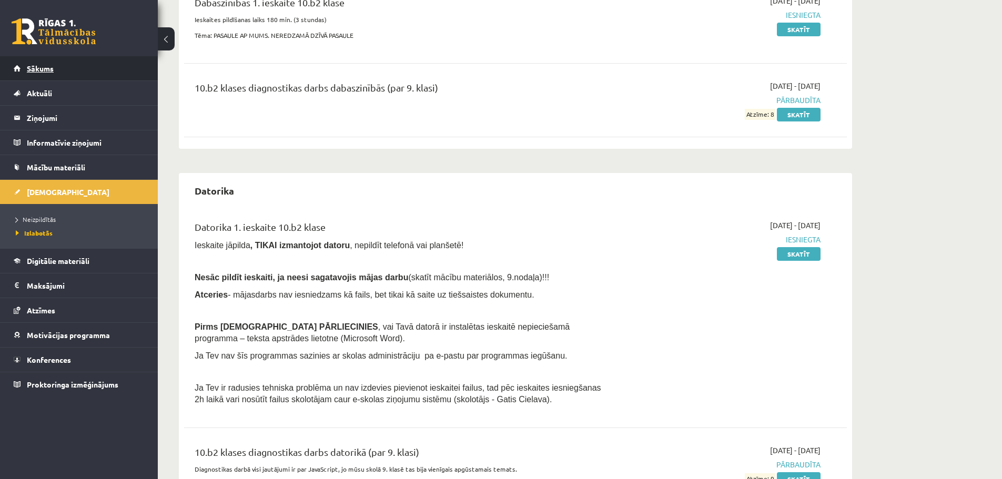
click at [73, 68] on link "Sākums" at bounding box center [79, 68] width 131 height 24
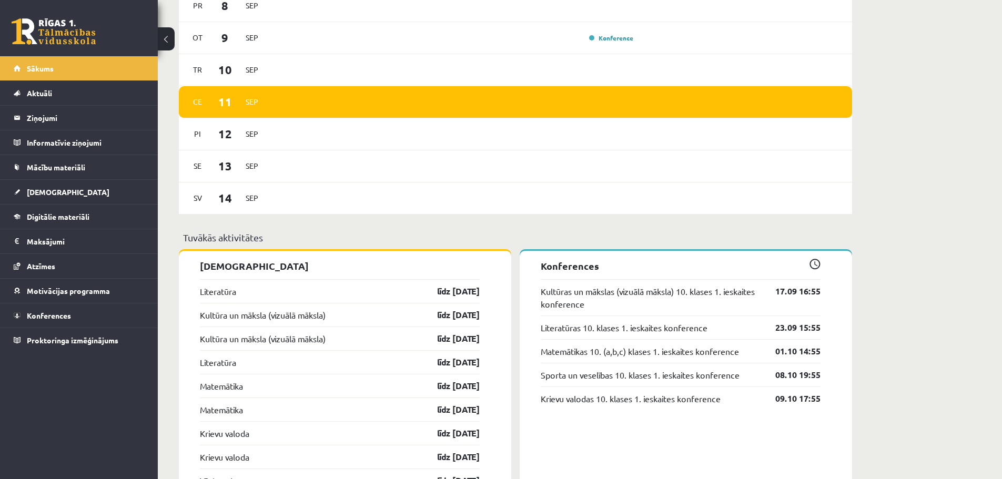
scroll to position [454, 0]
